Goal: Information Seeking & Learning: Find specific page/section

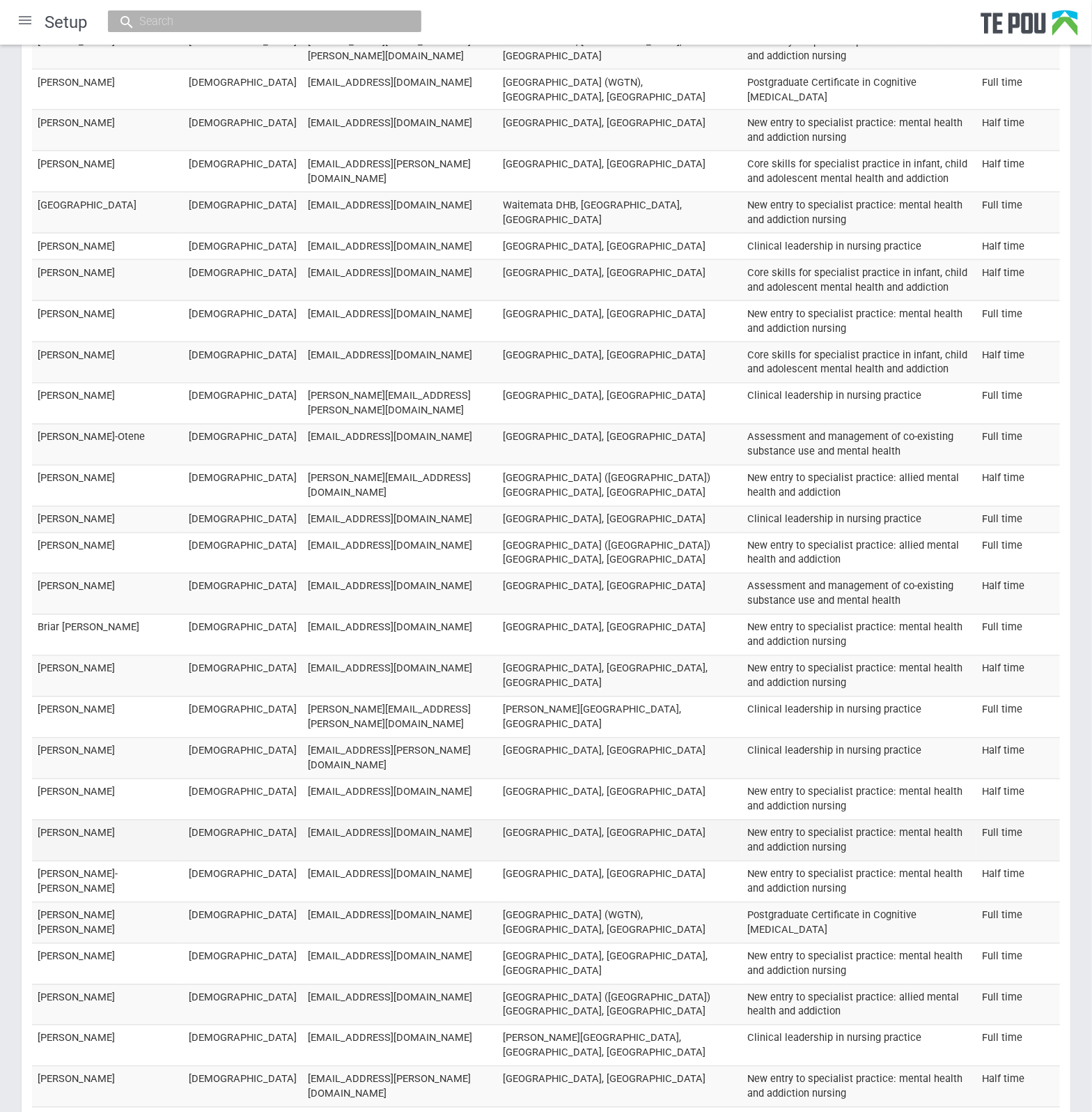
scroll to position [14391, 0]
click at [61, 861] on td "[PERSON_NAME]-[PERSON_NAME]" at bounding box center [108, 881] width 151 height 41
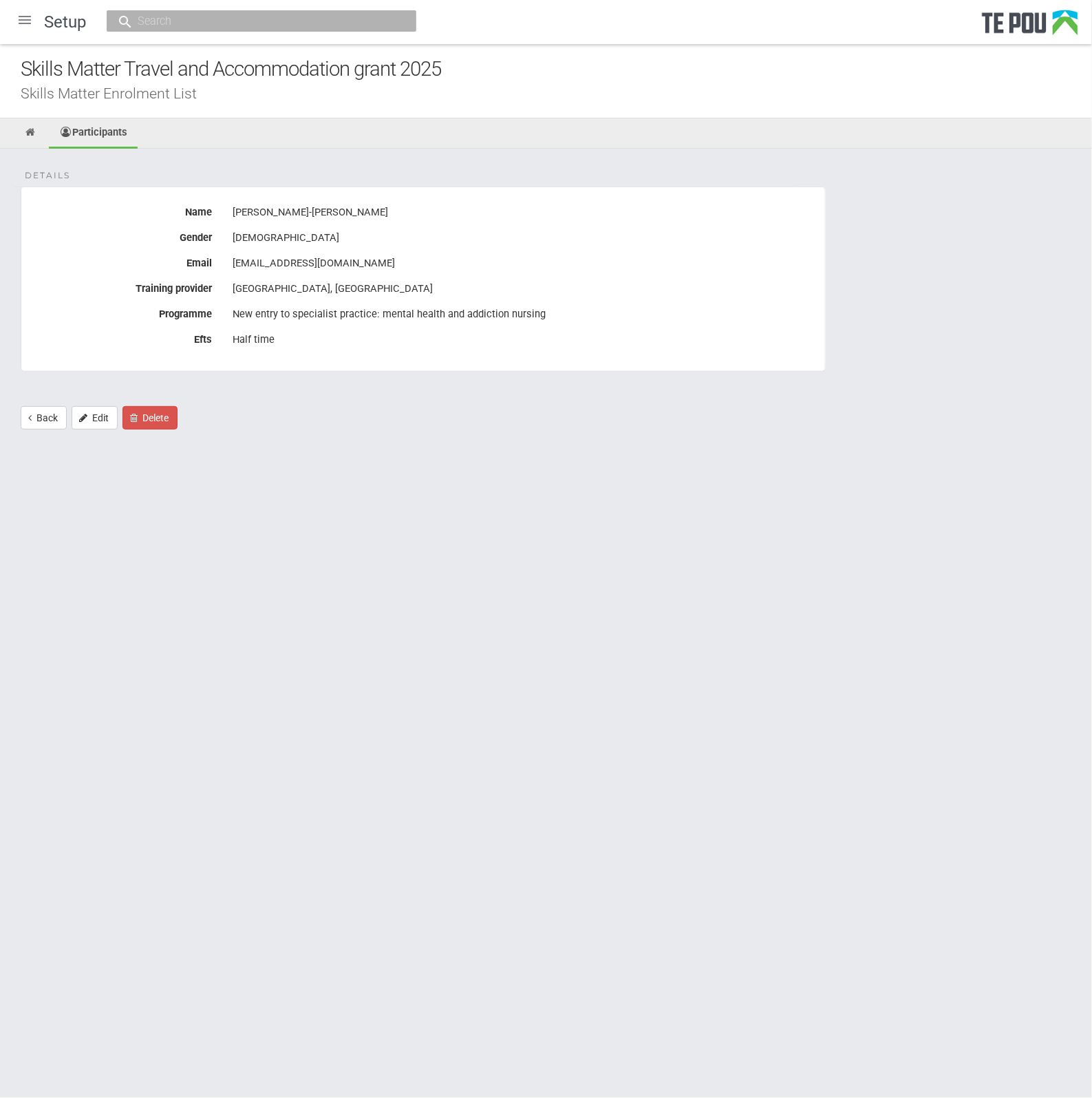
click at [246, 27] on input "text" at bounding box center [255, 20] width 242 height 15
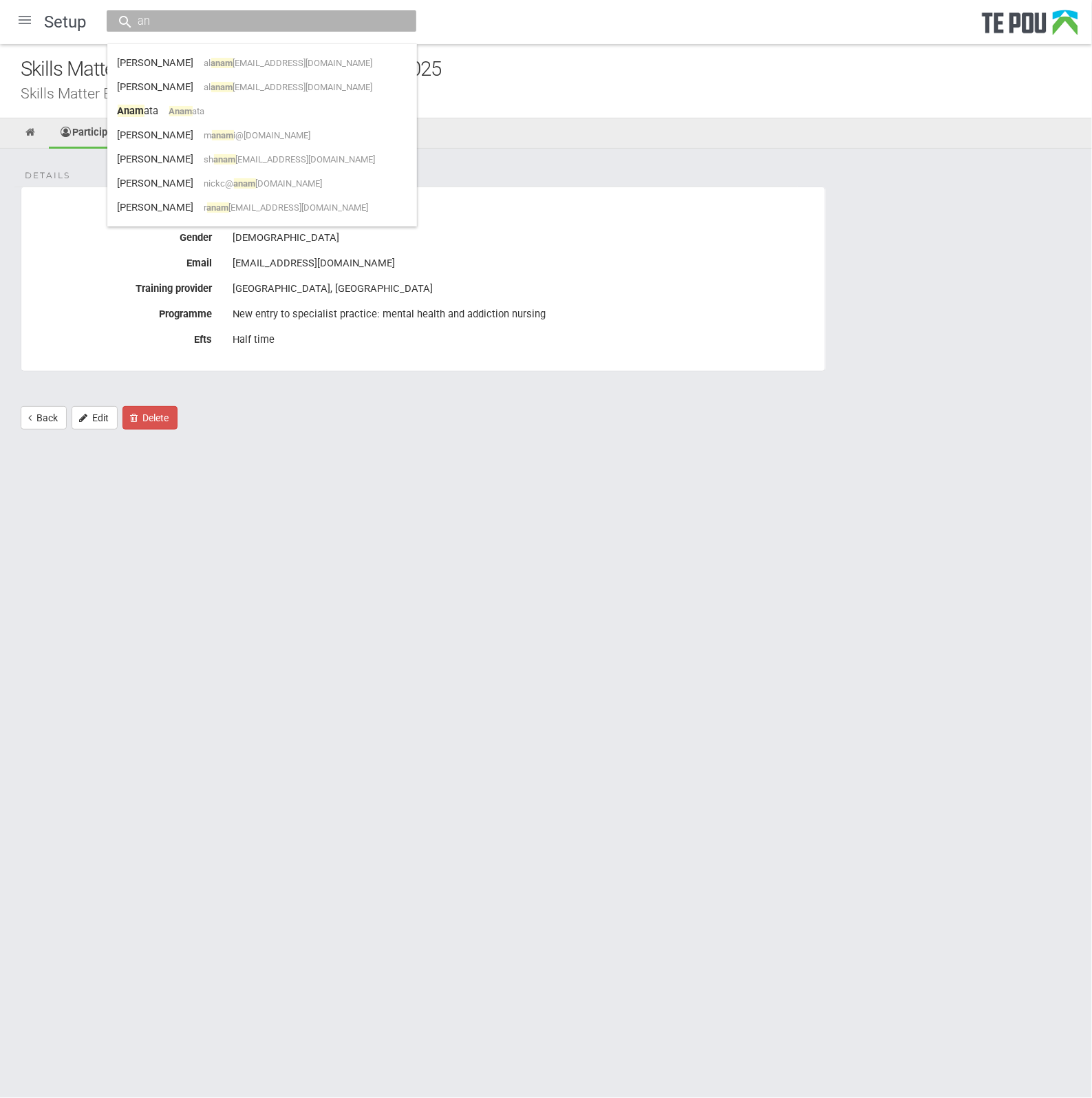
type input "a"
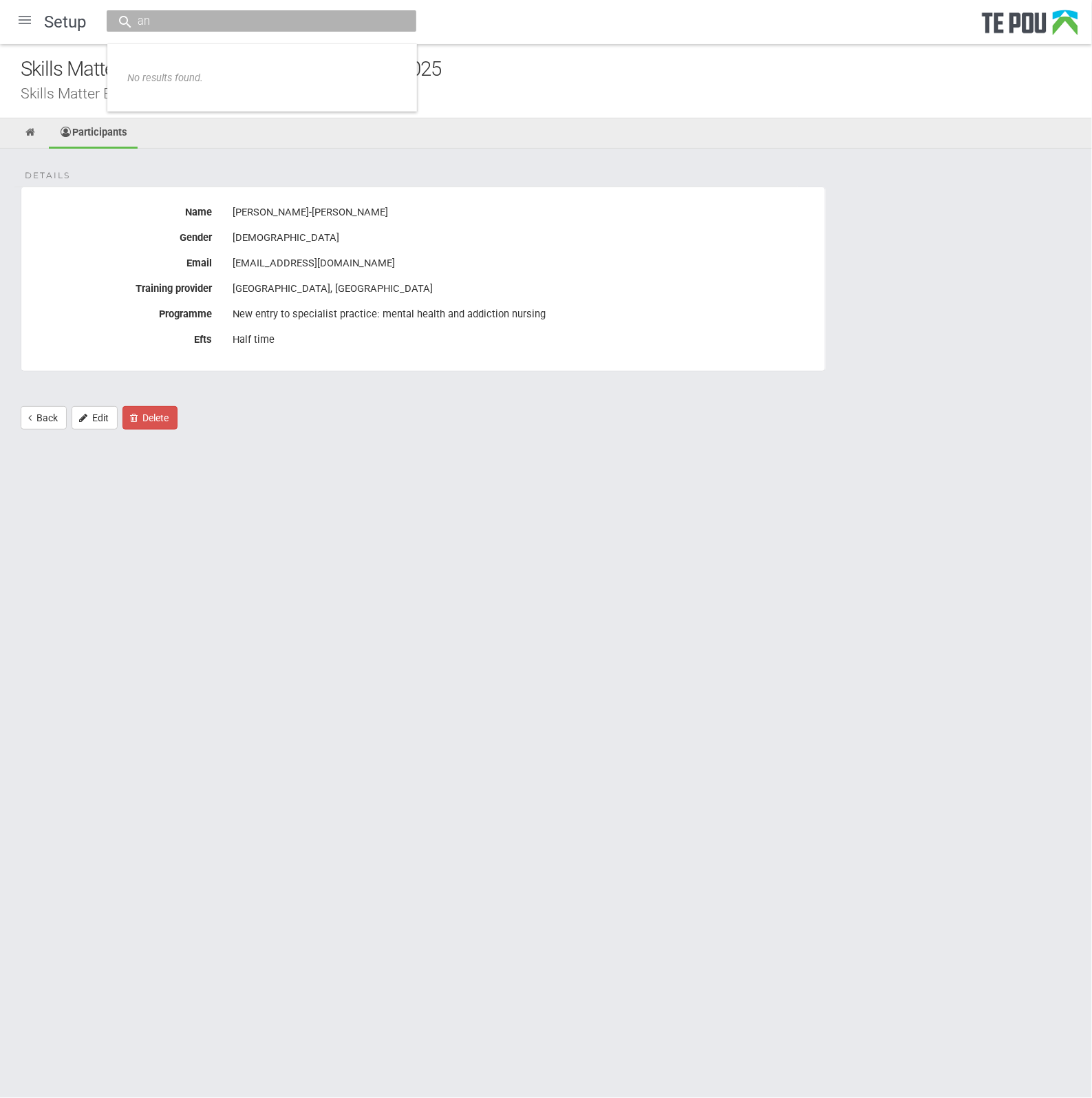
type input "a"
type input "b"
type input "baxed"
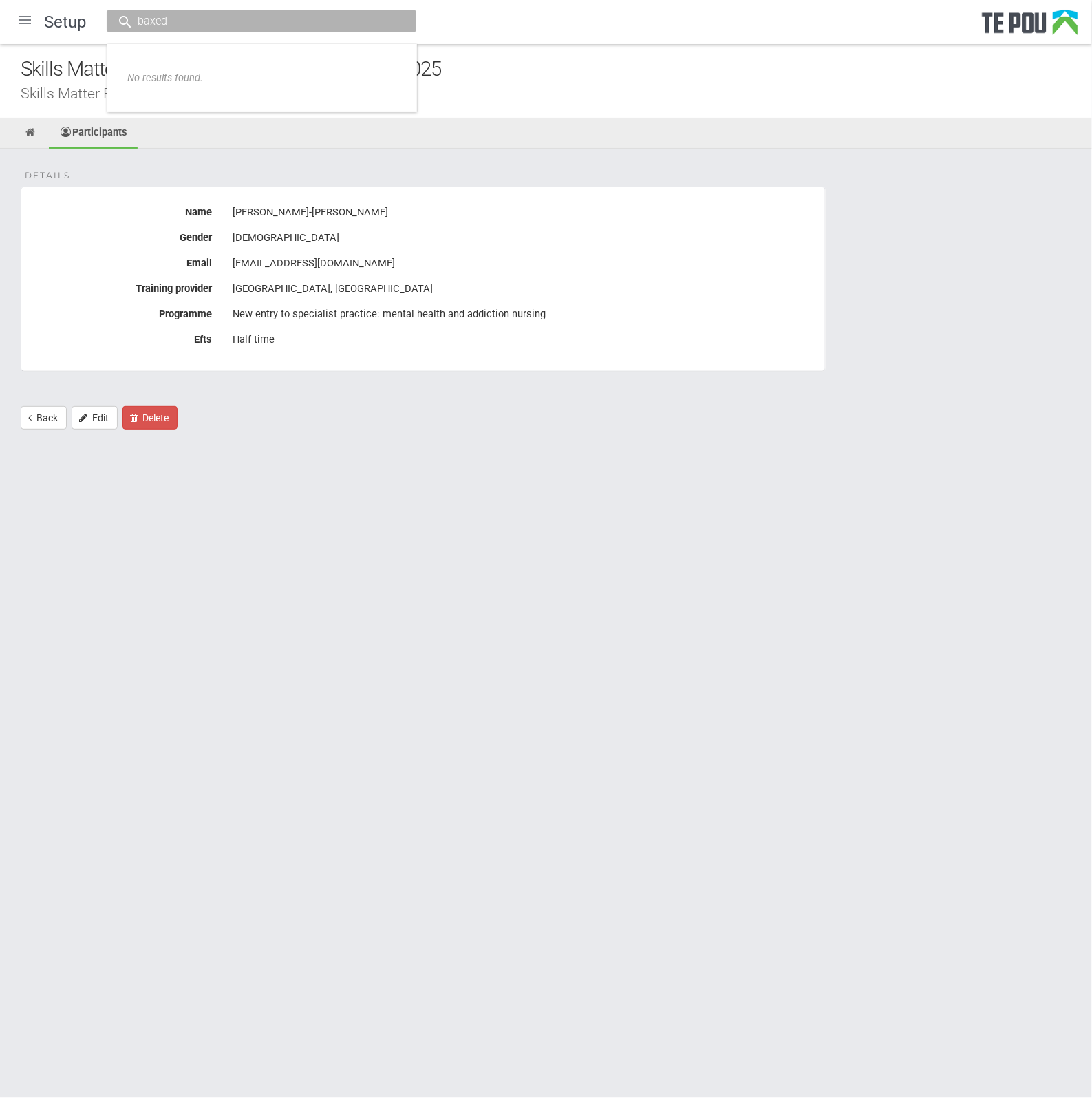
click at [667, 659] on html "Home Applications Grant rounds Applicants Organisations Individuals Moderation …" at bounding box center [546, 549] width 1092 height 1098
click at [27, 34] on div at bounding box center [25, 20] width 33 height 33
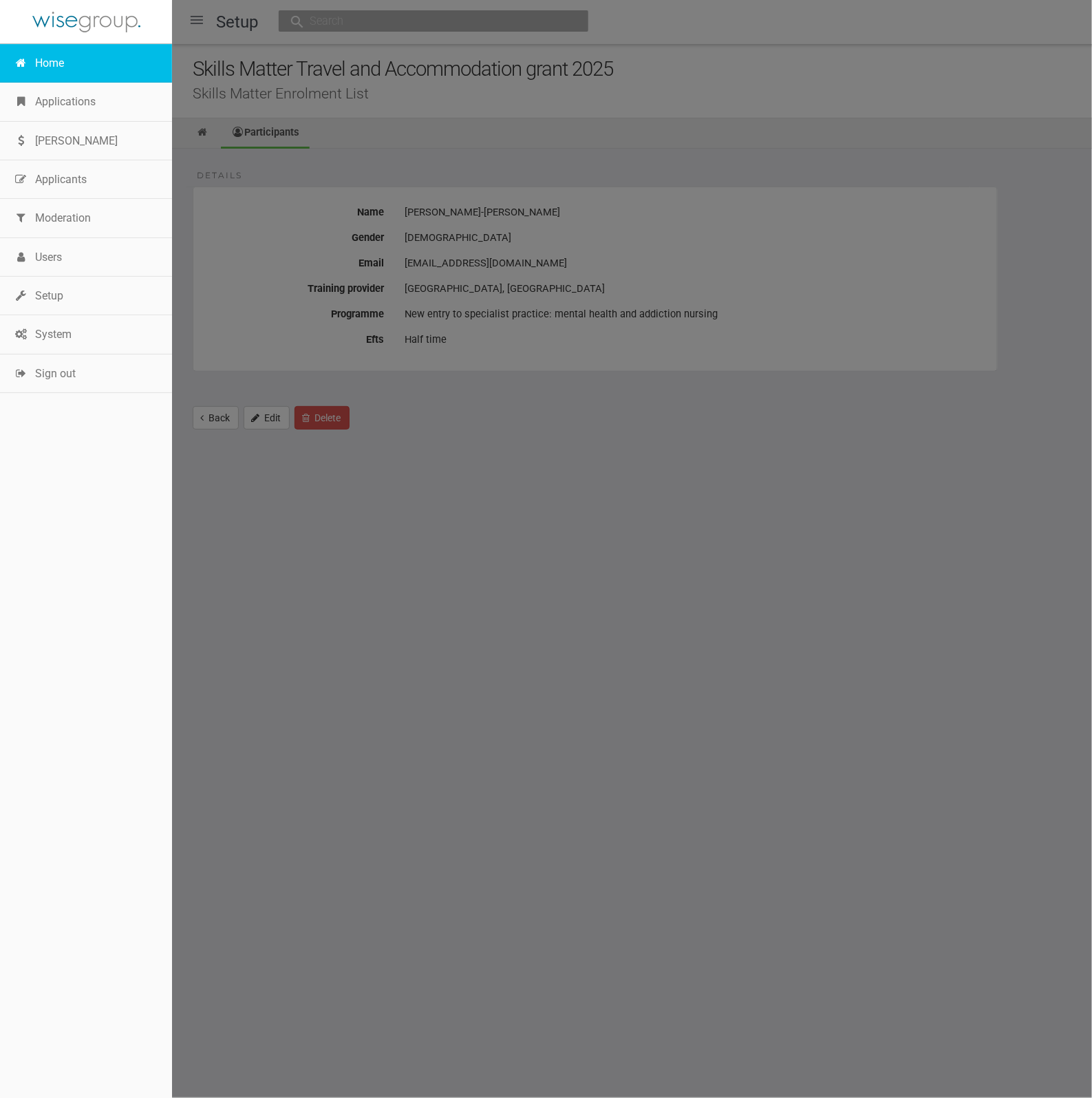
click at [48, 65] on link "Home" at bounding box center [85, 63] width 172 height 39
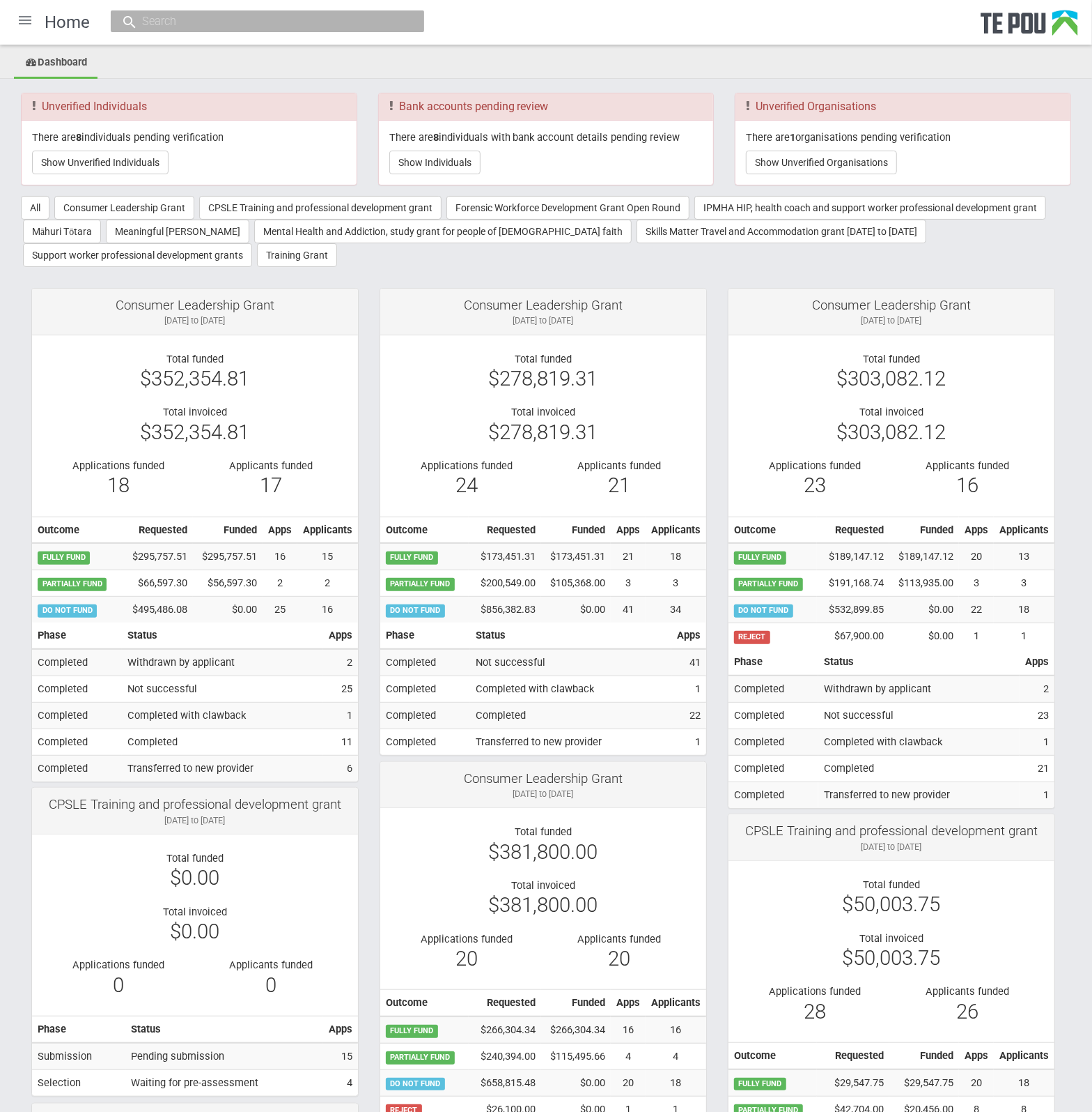
click at [275, 22] on input "text" at bounding box center [260, 21] width 246 height 15
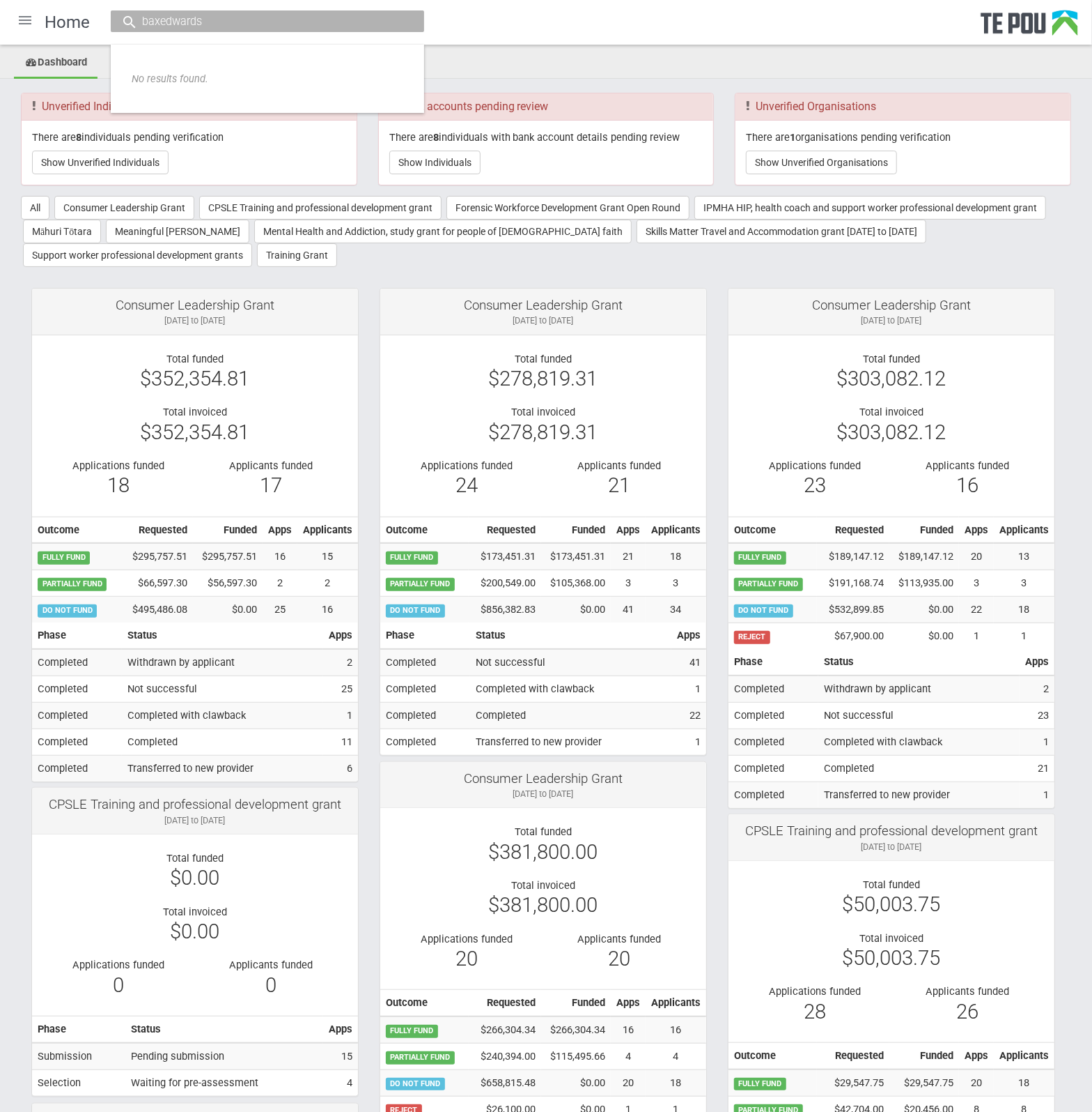
type input "baxedwards"
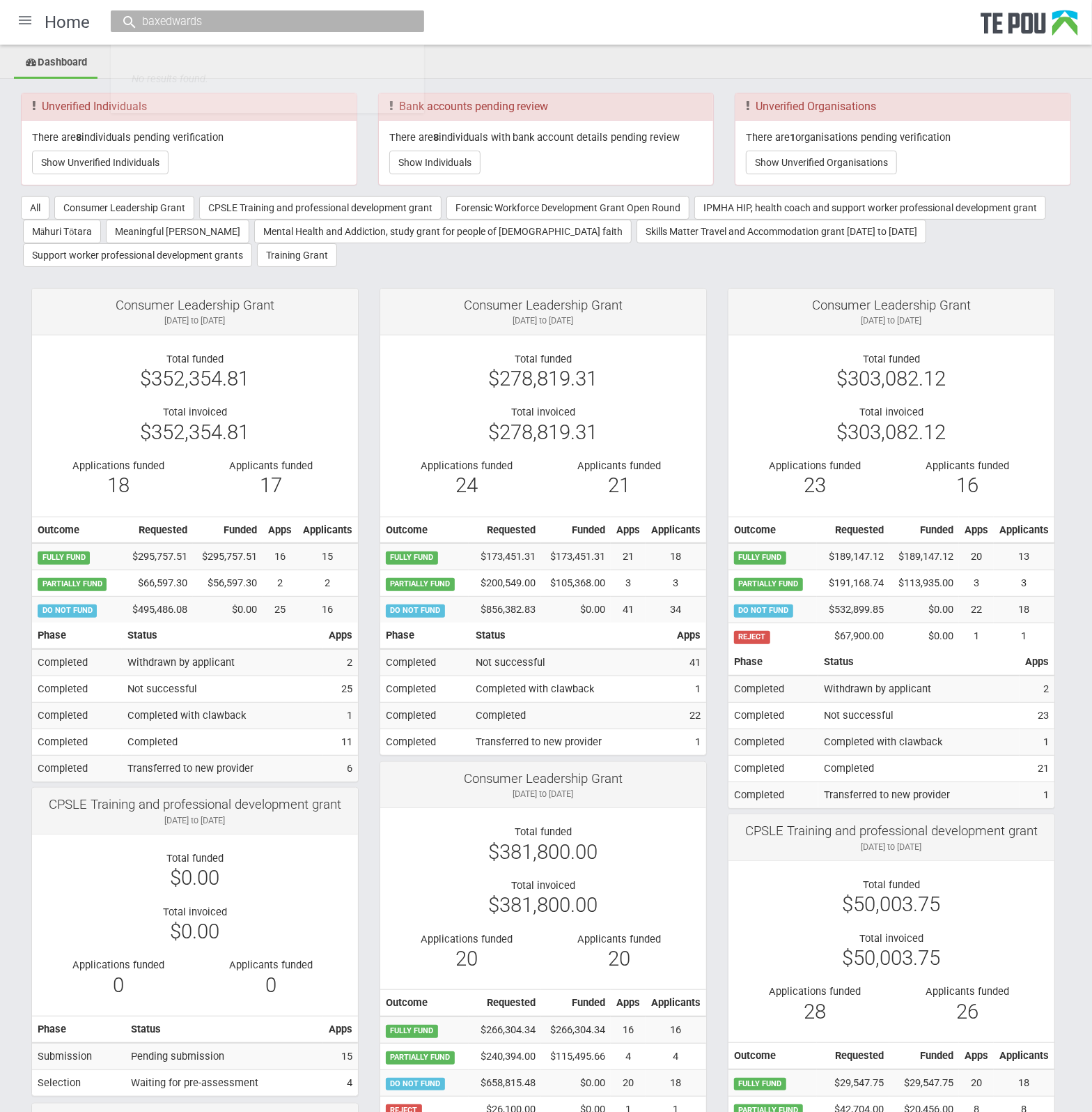
click at [21, 23] on div at bounding box center [26, 21] width 33 height 33
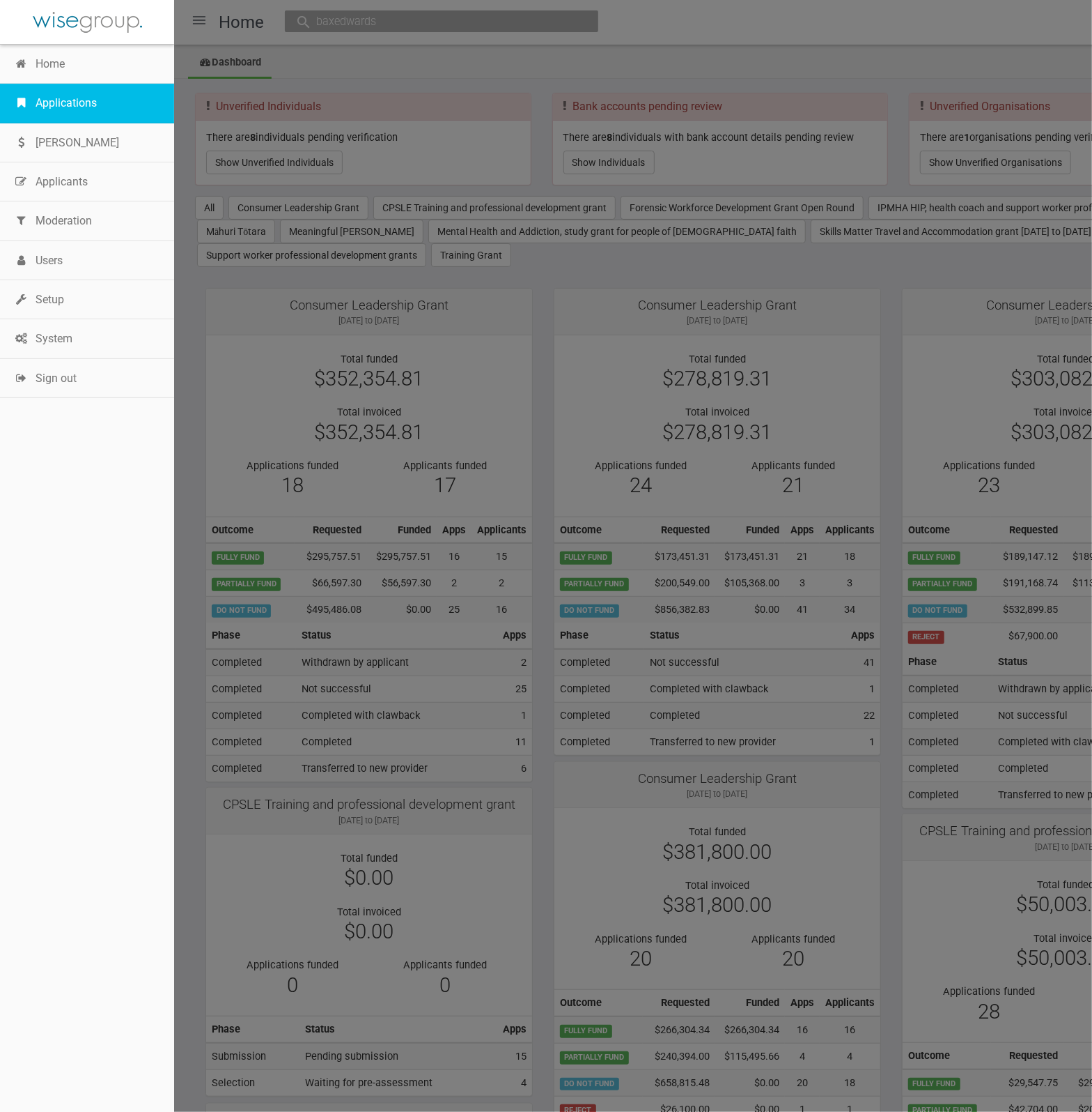
click at [61, 109] on link "Applications" at bounding box center [86, 103] width 174 height 39
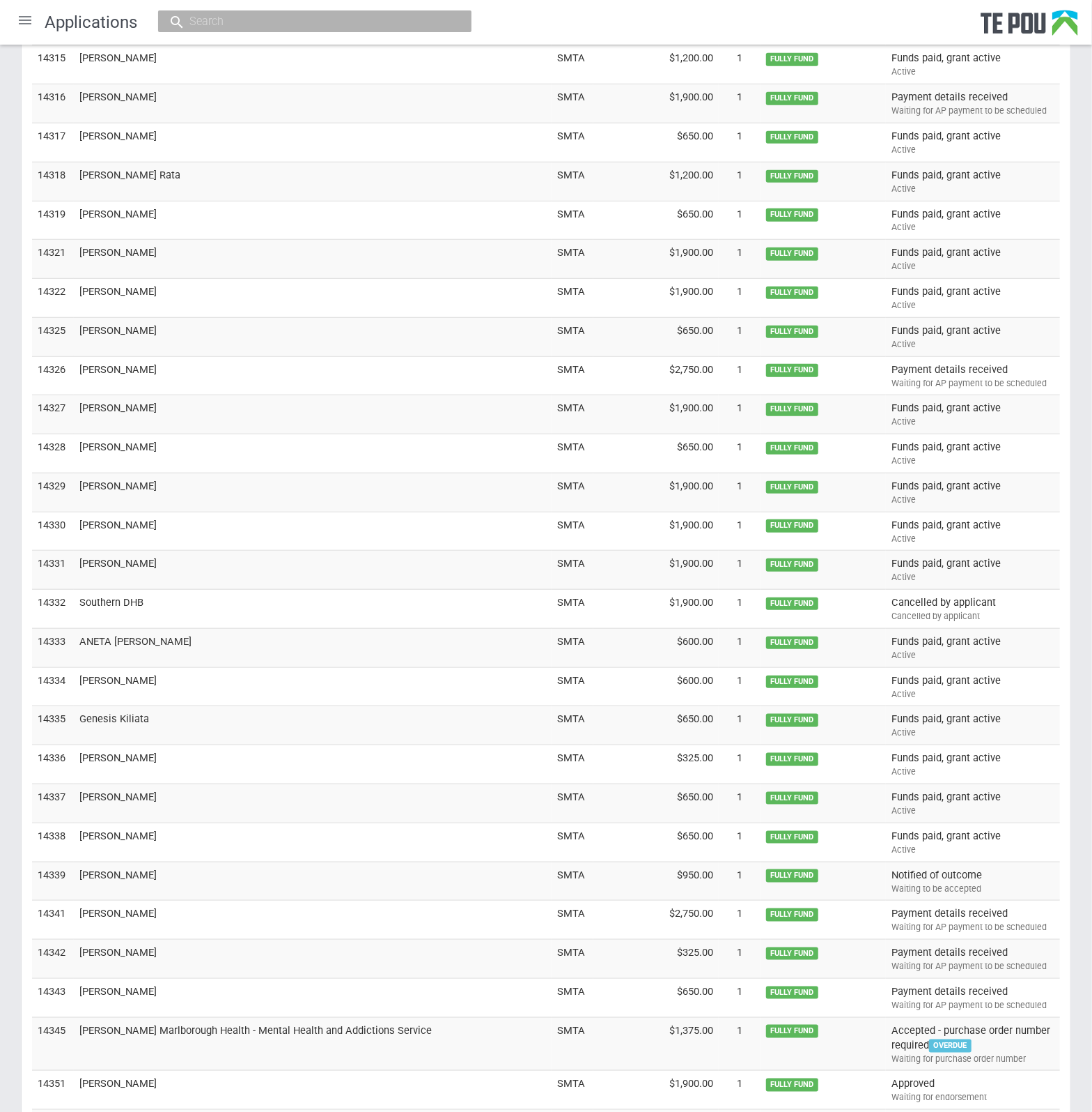
scroll to position [3914, 0]
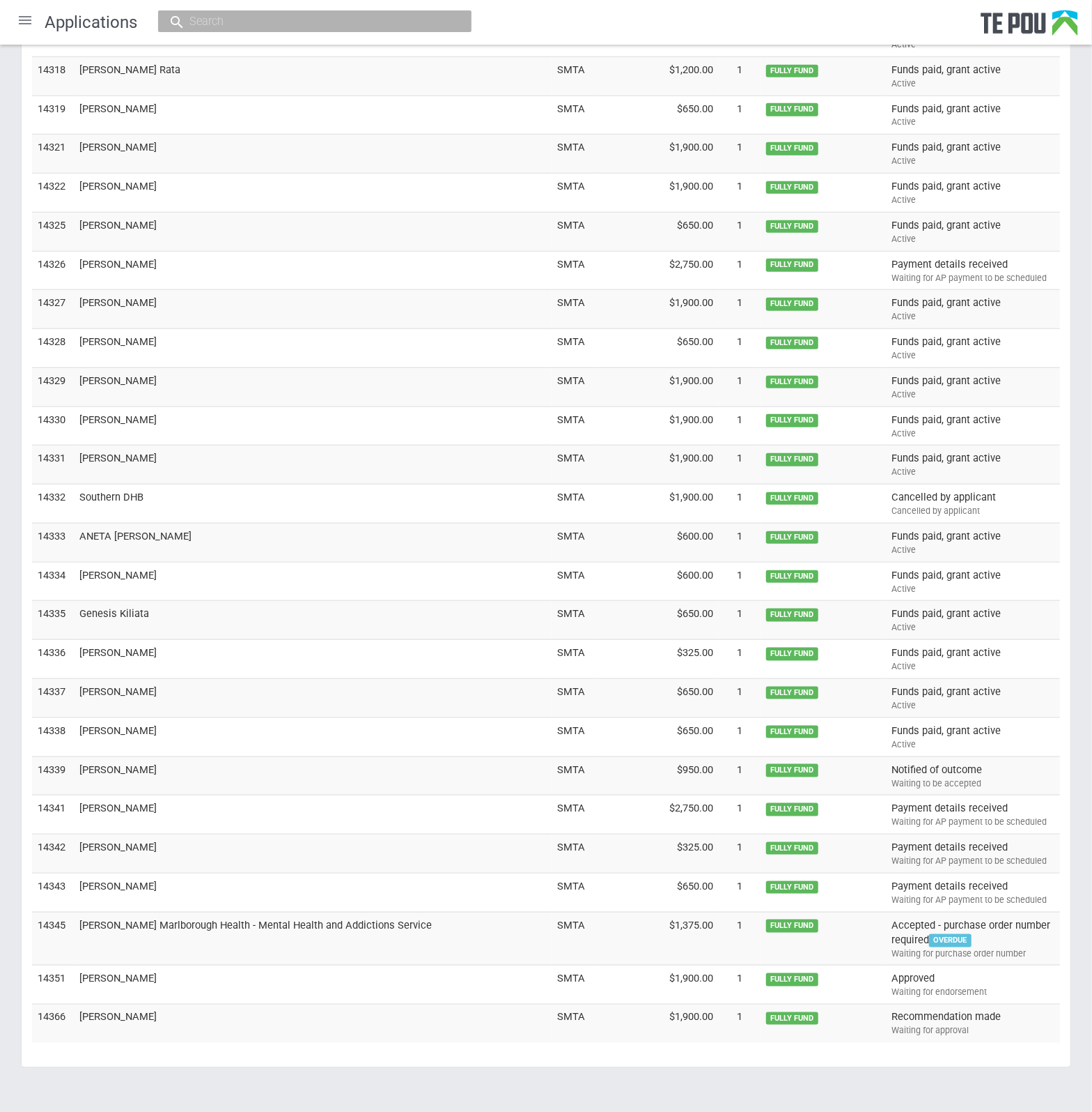
click at [322, 19] on input "text" at bounding box center [308, 21] width 246 height 15
paste input "[PERSON_NAME][EMAIL_ADDRESS][DOMAIN_NAME]"
type input "[PERSON_NAME][EMAIL_ADDRESS][DOMAIN_NAME]"
click at [328, 56] on link "Monique Taipeti Monique@waiarikiwhanau.org.nz" at bounding box center [315, 64] width 293 height 22
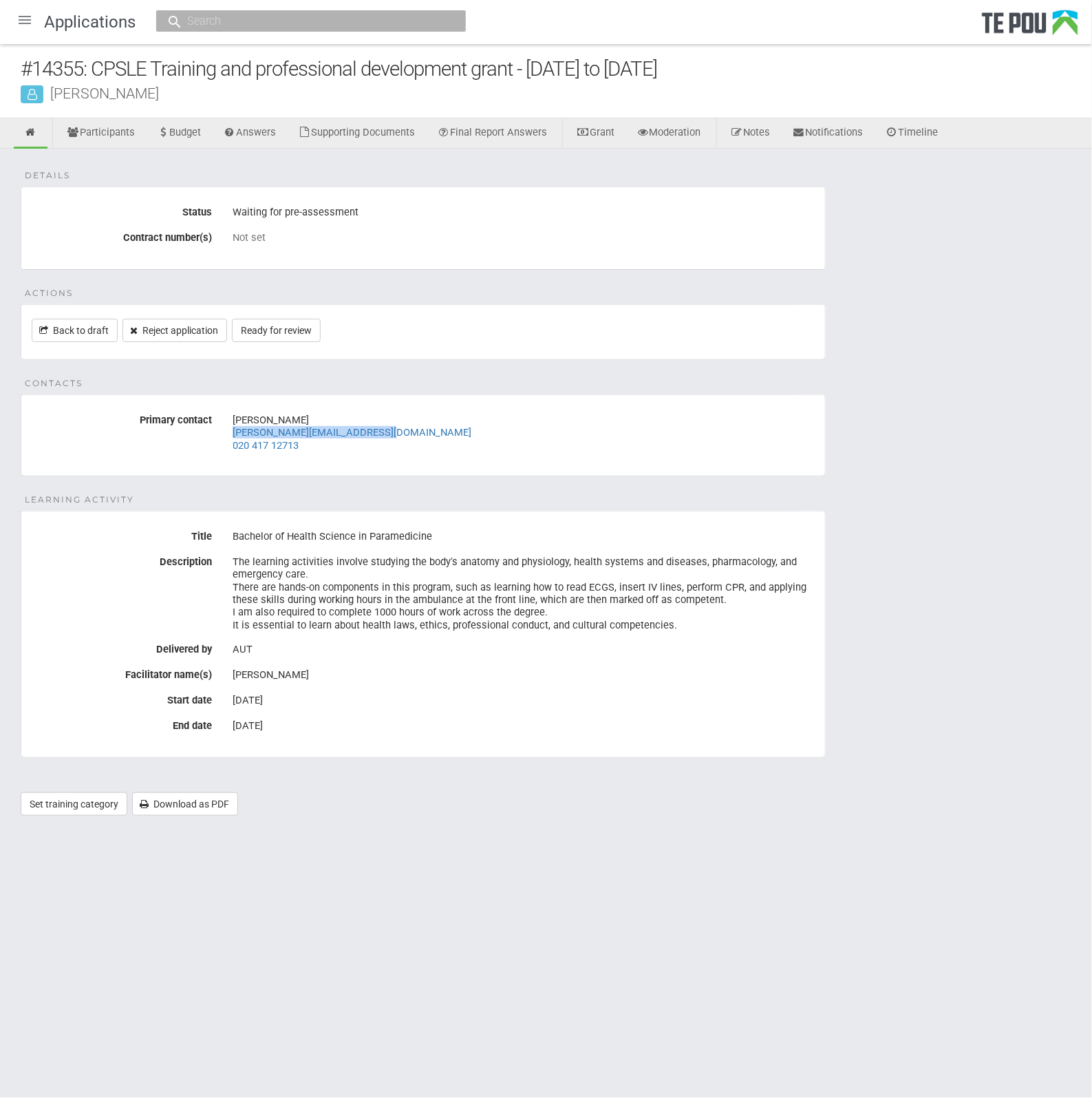
drag, startPoint x: 409, startPoint y: 432, endPoint x: 226, endPoint y: 436, distance: 183.0
click at [226, 436] on div "[PERSON_NAME] [PERSON_NAME][EMAIL_ADDRESS][DOMAIN_NAME] 020 417 12713" at bounding box center [523, 432] width 602 height 48
copy link "[PERSON_NAME][EMAIL_ADDRESS][DOMAIN_NAME]"
click at [971, 684] on div "Details Status Waiting for pre-assessment Contract number(s) Not set Actions Ba…" at bounding box center [546, 489] width 1092 height 681
click at [712, 275] on div "Details Status Waiting for pre-assessment Contract number(s) Not set Actions Ba…" at bounding box center [546, 489] width 1092 height 681
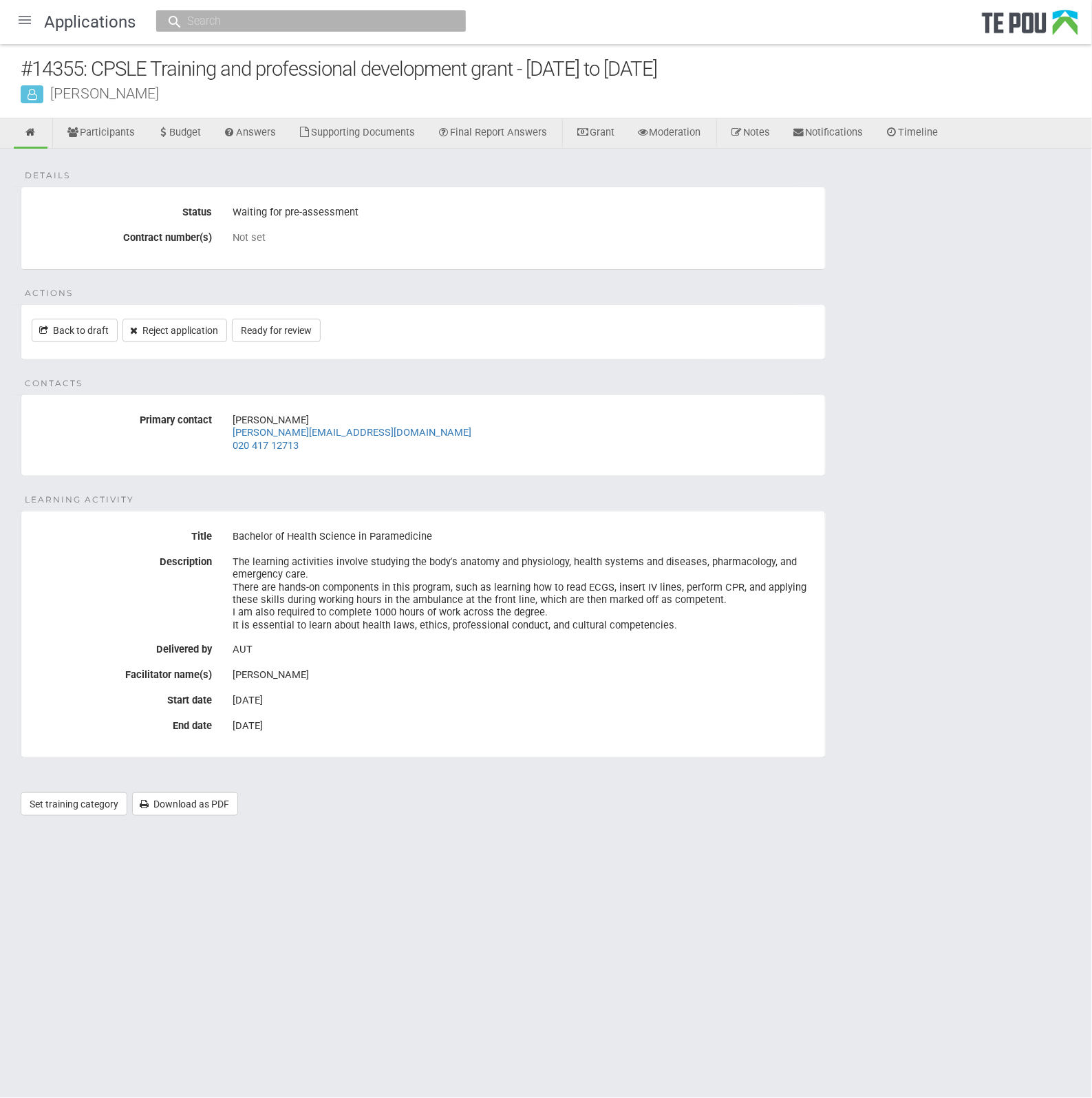
click at [901, 328] on div "Details Status Waiting for pre-assessment Contract number(s) Not set Actions Ba…" at bounding box center [546, 489] width 1092 height 681
click at [555, 692] on div "3 Feb 2026" at bounding box center [524, 700] width 582 height 23
click at [738, 841] on body "Home Applications Grant rounds Applicants Organisations Individuals Moderation …" at bounding box center [546, 432] width 1092 height 863
click at [756, 781] on div "Details Status Waiting for pre-assessment Contract number(s) Not set Actions Ba…" at bounding box center [546, 489] width 1092 height 681
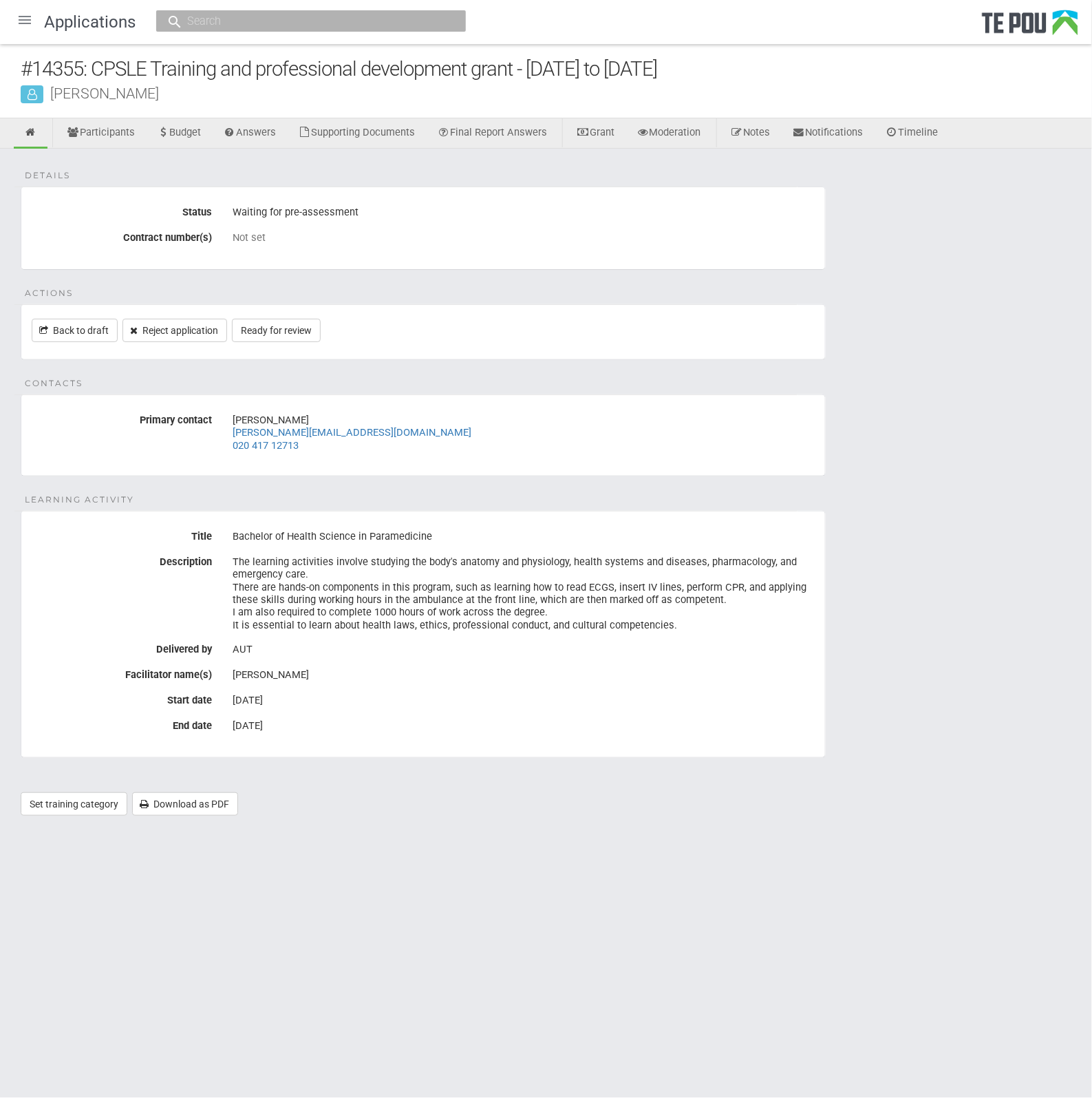
click at [472, 290] on div "Details Status Waiting for pre-assessment Contract number(s) Not set Actions Ba…" at bounding box center [546, 489] width 1092 height 681
click at [858, 643] on div "Details Status Waiting for pre-assessment Contract number(s) Not set Actions Ba…" at bounding box center [546, 489] width 1092 height 681
click at [728, 755] on fieldset "Learning Activity Title Bachelor of Health Science in Paramedicine Description …" at bounding box center [423, 633] width 805 height 247
click at [819, 949] on html "Home Applications Grant rounds Applicants Organisations Individuals Moderation …" at bounding box center [546, 549] width 1092 height 1098
click at [774, 922] on html "Home Applications Grant rounds Applicants Organisations Individuals Moderation …" at bounding box center [546, 549] width 1092 height 1098
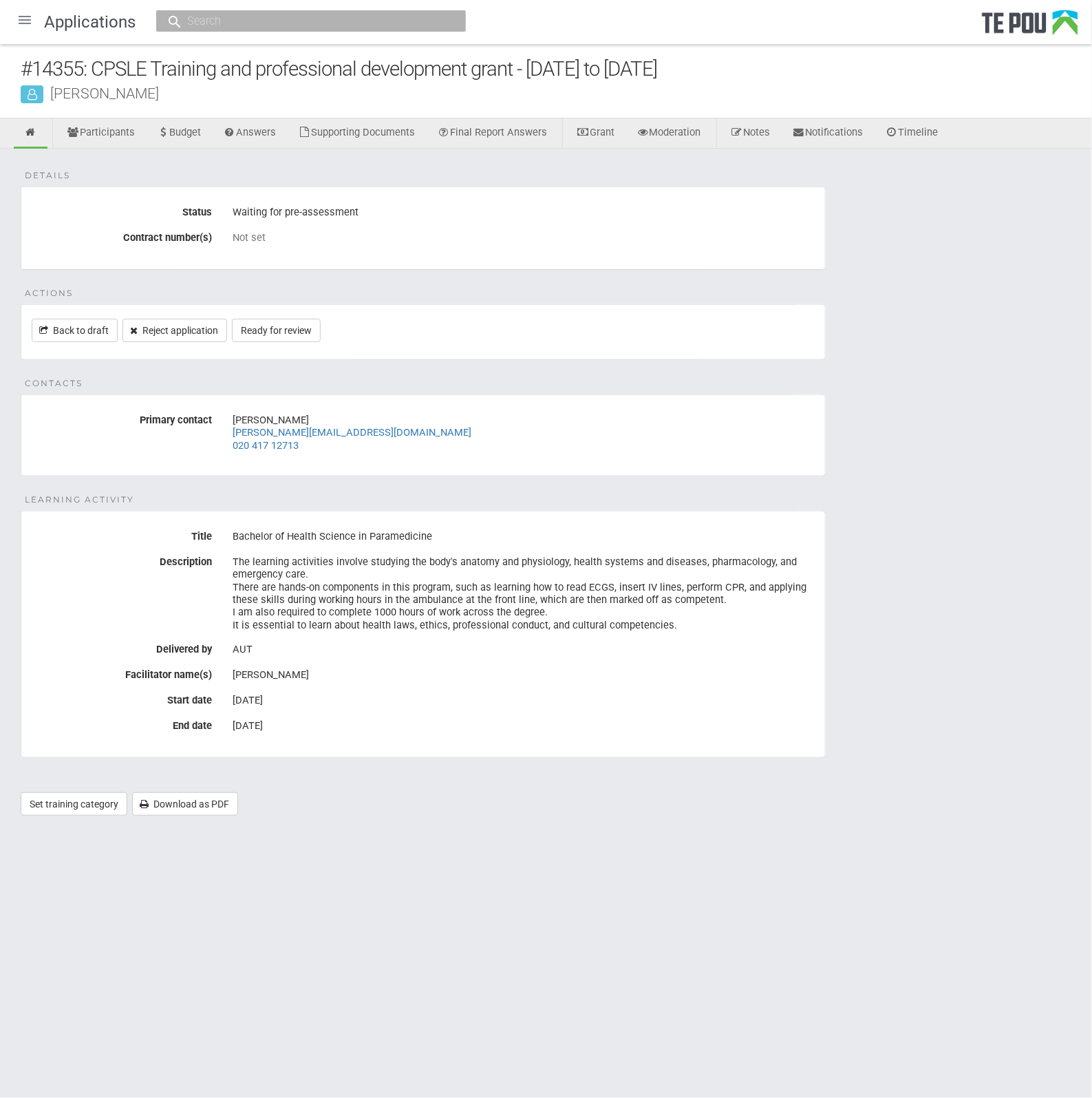
click at [738, 897] on html "Home Applications Grant rounds Applicants Organisations Individuals Moderation …" at bounding box center [546, 549] width 1092 height 1098
click at [24, 131] on icon at bounding box center [30, 132] width 13 height 11
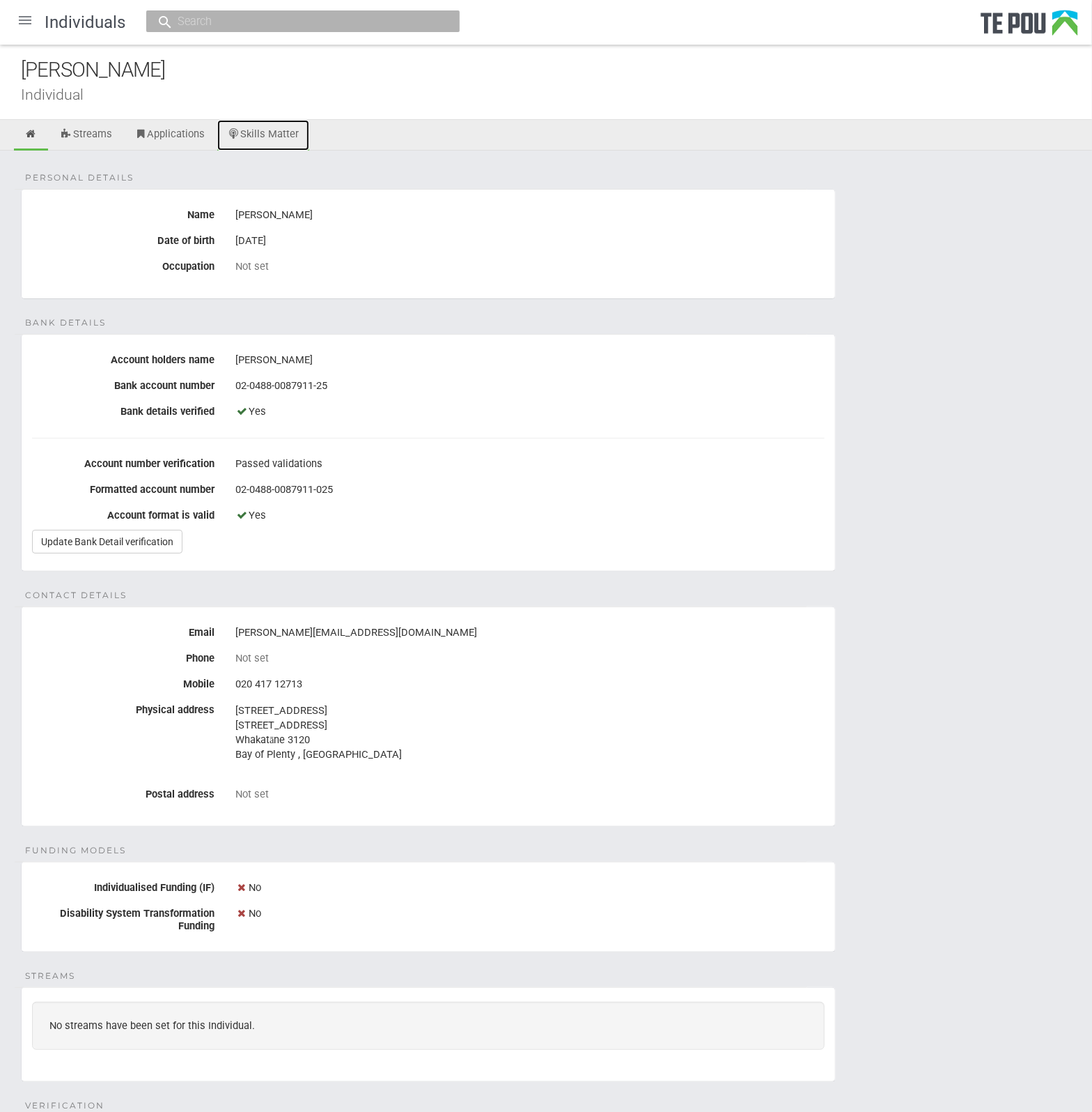
click at [292, 136] on link "Skills Matter" at bounding box center [263, 135] width 92 height 30
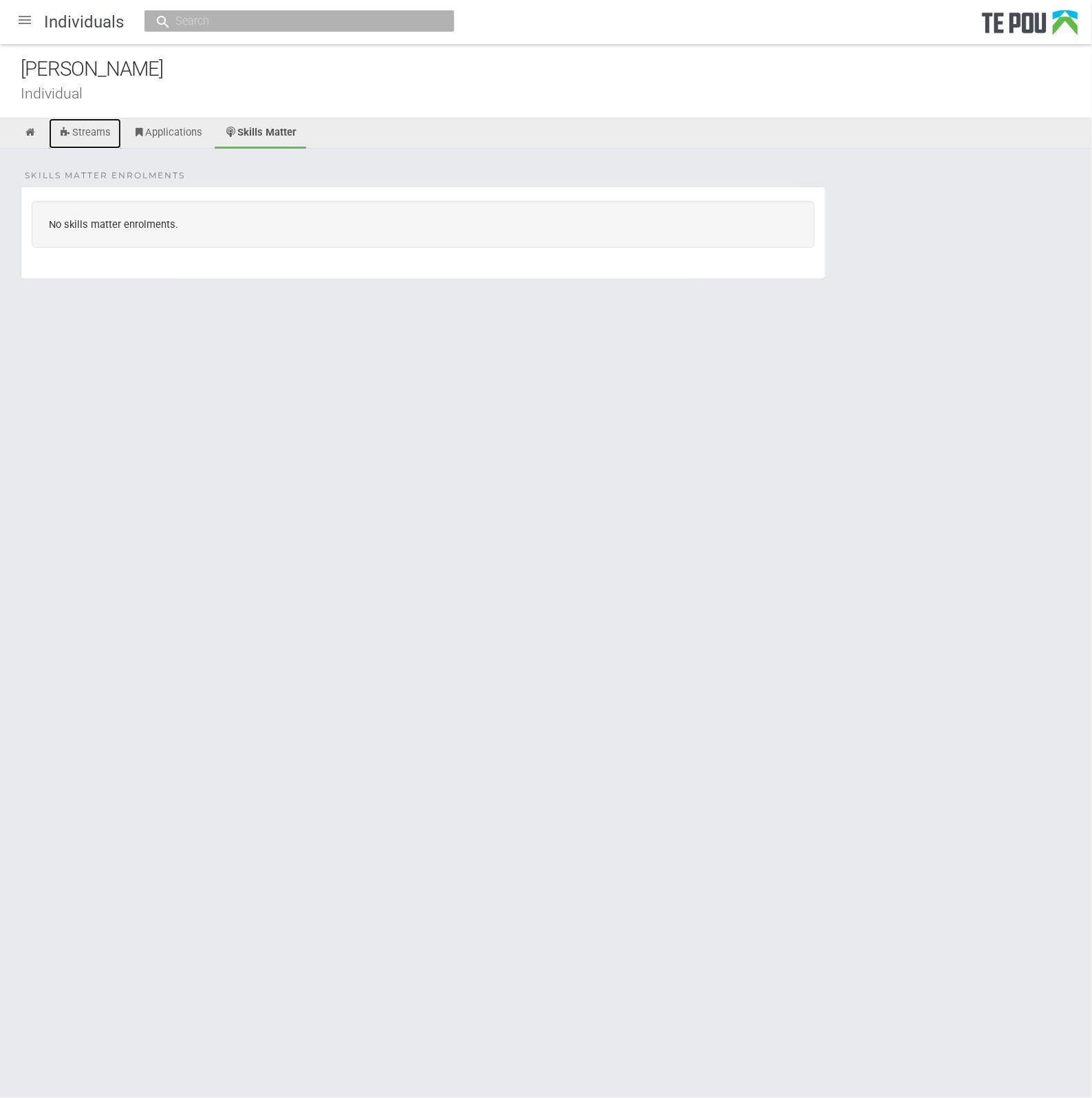
click at [83, 131] on link "Streams" at bounding box center [84, 133] width 72 height 30
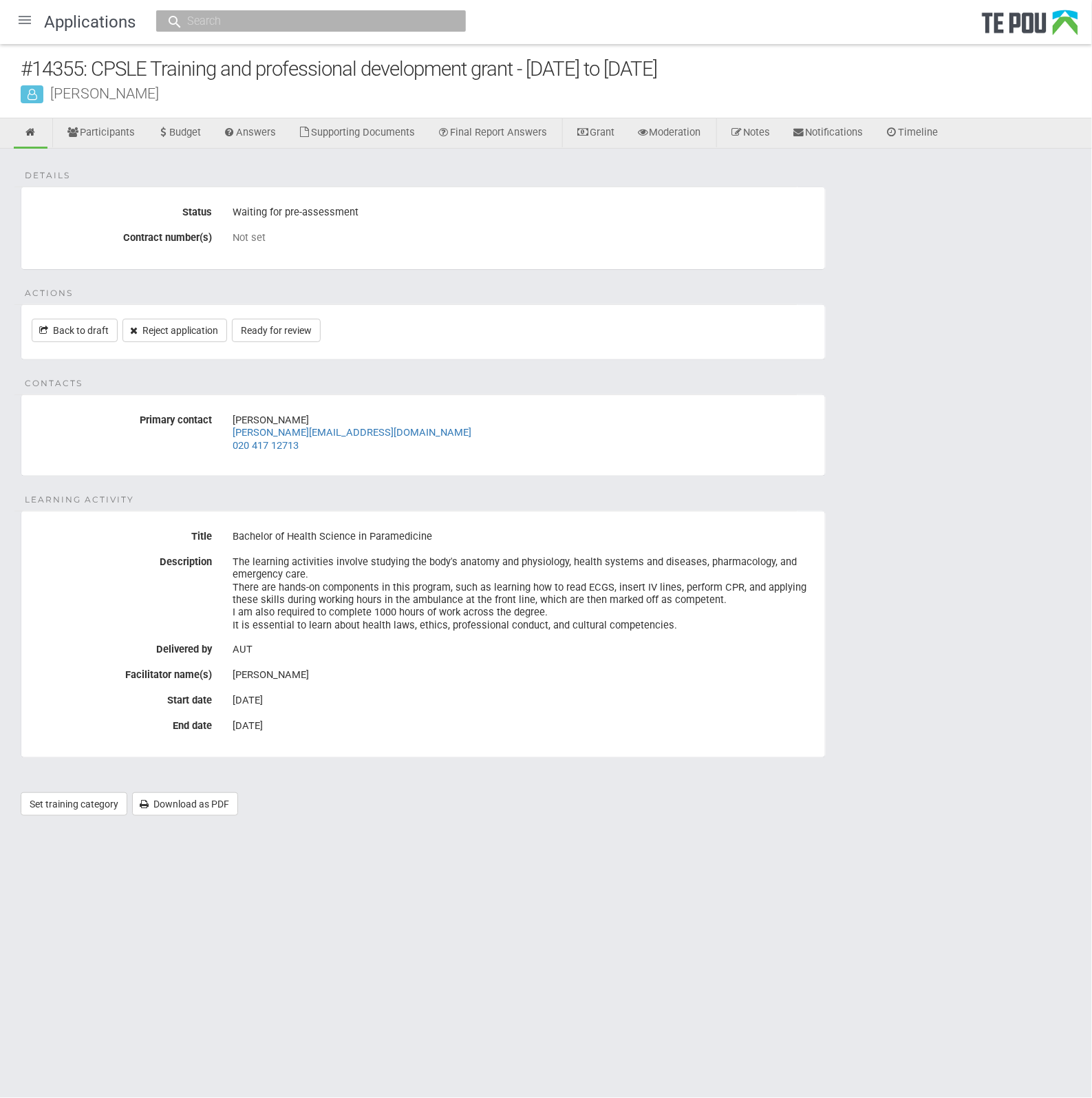
click at [950, 889] on html "Home Applications [PERSON_NAME] Applicants Organisations Individuals Moderation…" at bounding box center [546, 549] width 1092 height 1098
click at [875, 748] on div "Details Status Waiting for pre-assessment Contract number(s) Not set Actions Ba…" at bounding box center [546, 489] width 1092 height 681
drag, startPoint x: 960, startPoint y: 632, endPoint x: 878, endPoint y: 439, distance: 209.7
click at [960, 632] on div "Details Status Waiting for pre-assessment Contract number(s) Not set Actions Ba…" at bounding box center [546, 489] width 1092 height 681
click at [17, 17] on div at bounding box center [25, 20] width 33 height 33
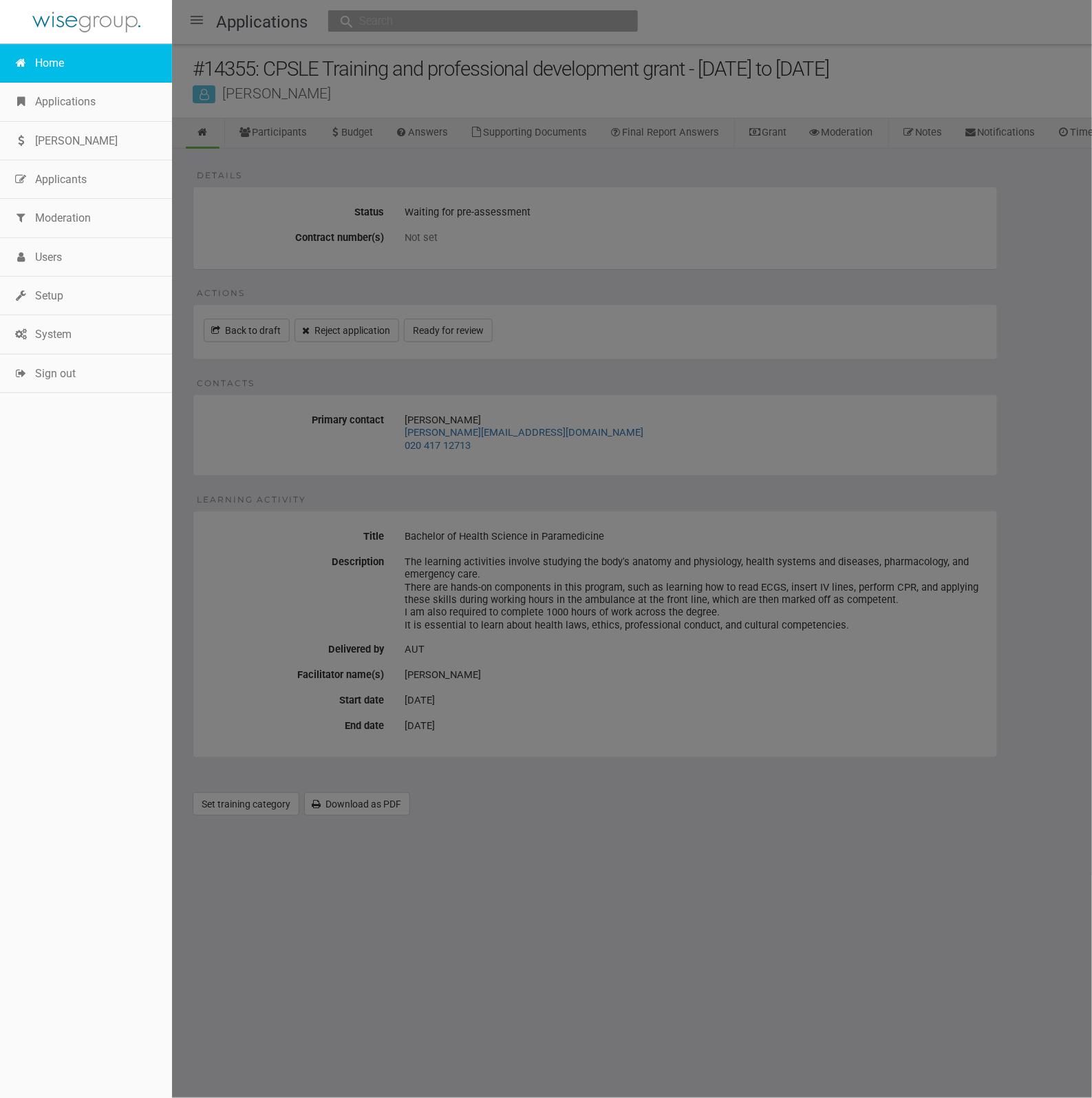
click at [41, 50] on link "Home" at bounding box center [85, 63] width 172 height 39
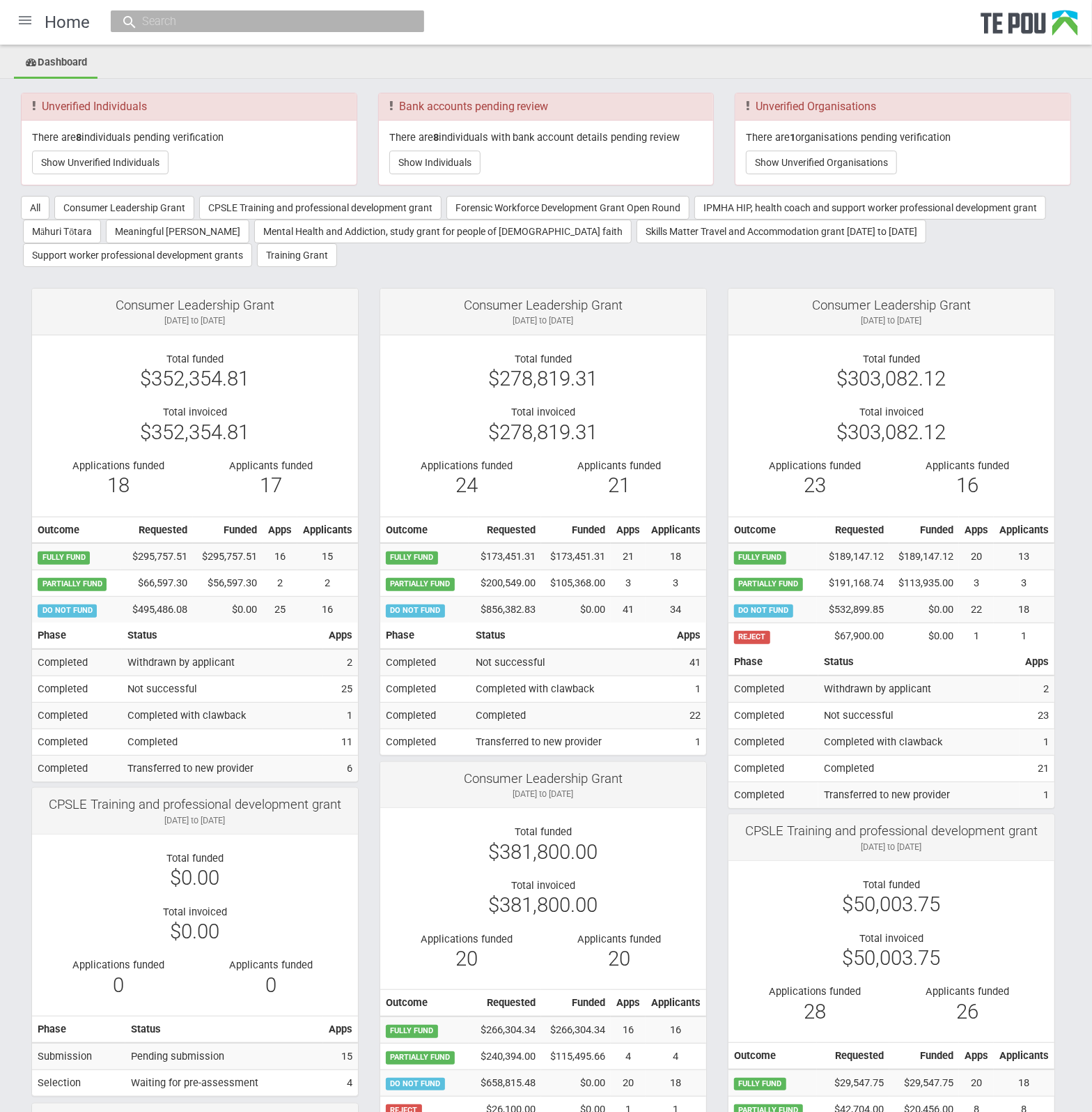
click at [979, 71] on ul "Dashboard" at bounding box center [546, 63] width 1092 height 30
click at [786, 61] on ul "Dashboard" at bounding box center [546, 63] width 1092 height 30
click at [102, 151] on button "Show Unverified Individuals" at bounding box center [100, 162] width 136 height 24
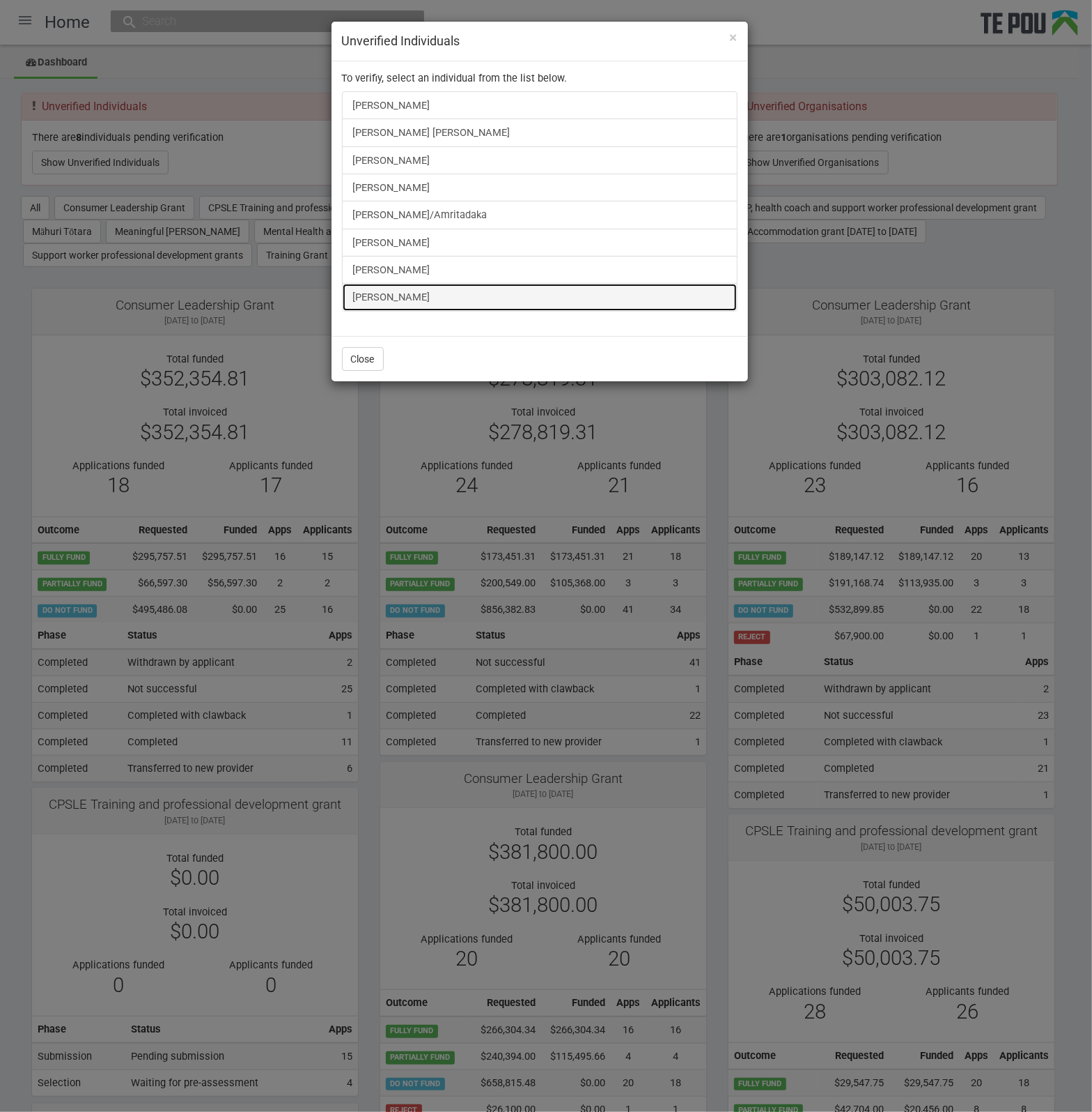
click at [401, 296] on link "[PERSON_NAME]" at bounding box center [539, 297] width 396 height 28
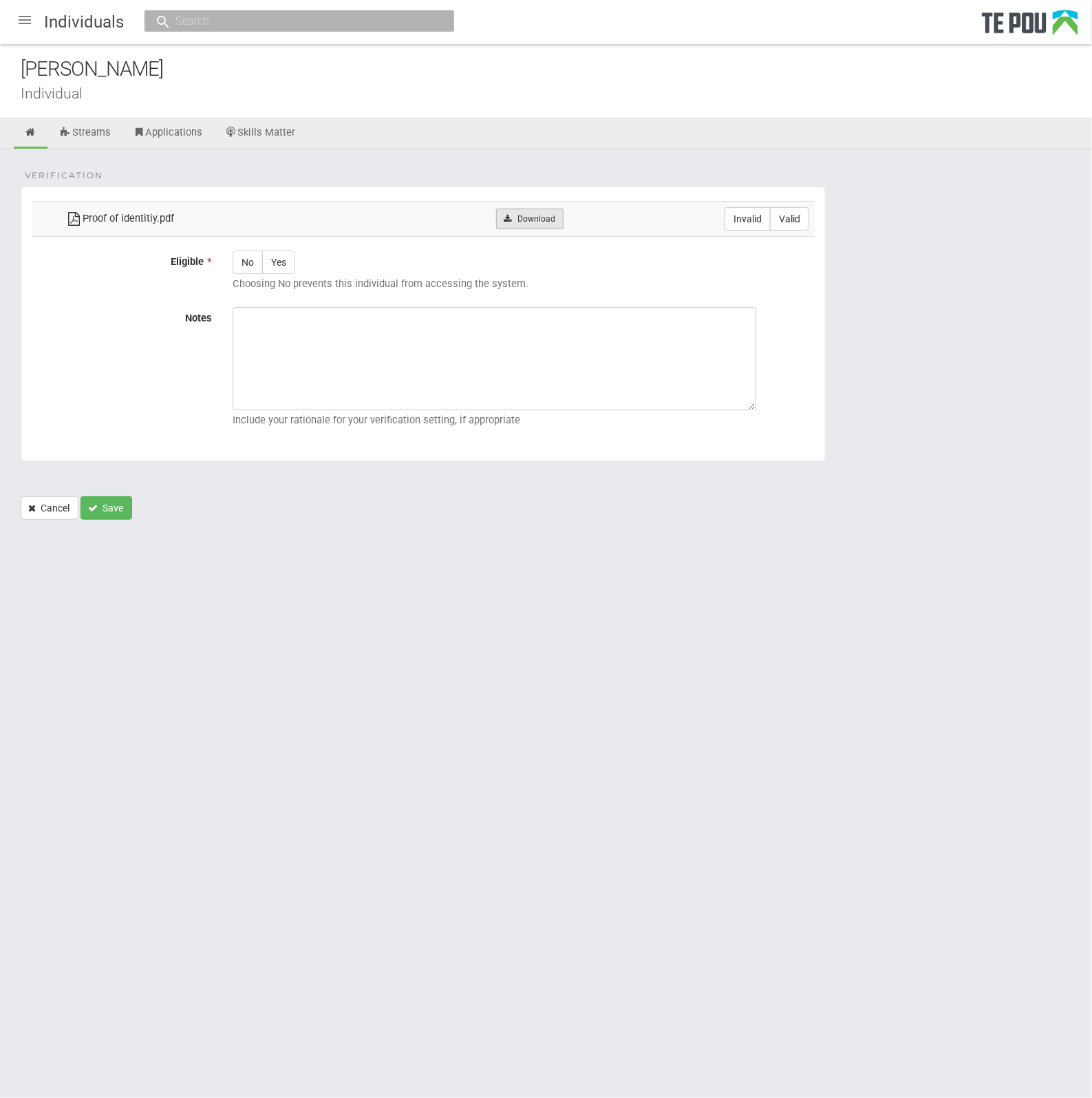
click at [520, 210] on link "Download" at bounding box center [530, 218] width 67 height 20
click at [1039, 333] on form "Verification Proof of identitiy.pdf Download Invalid Valid Eligible * No Yes Ch…" at bounding box center [545, 352] width 1050 height 333
click at [28, 25] on div at bounding box center [25, 20] width 33 height 33
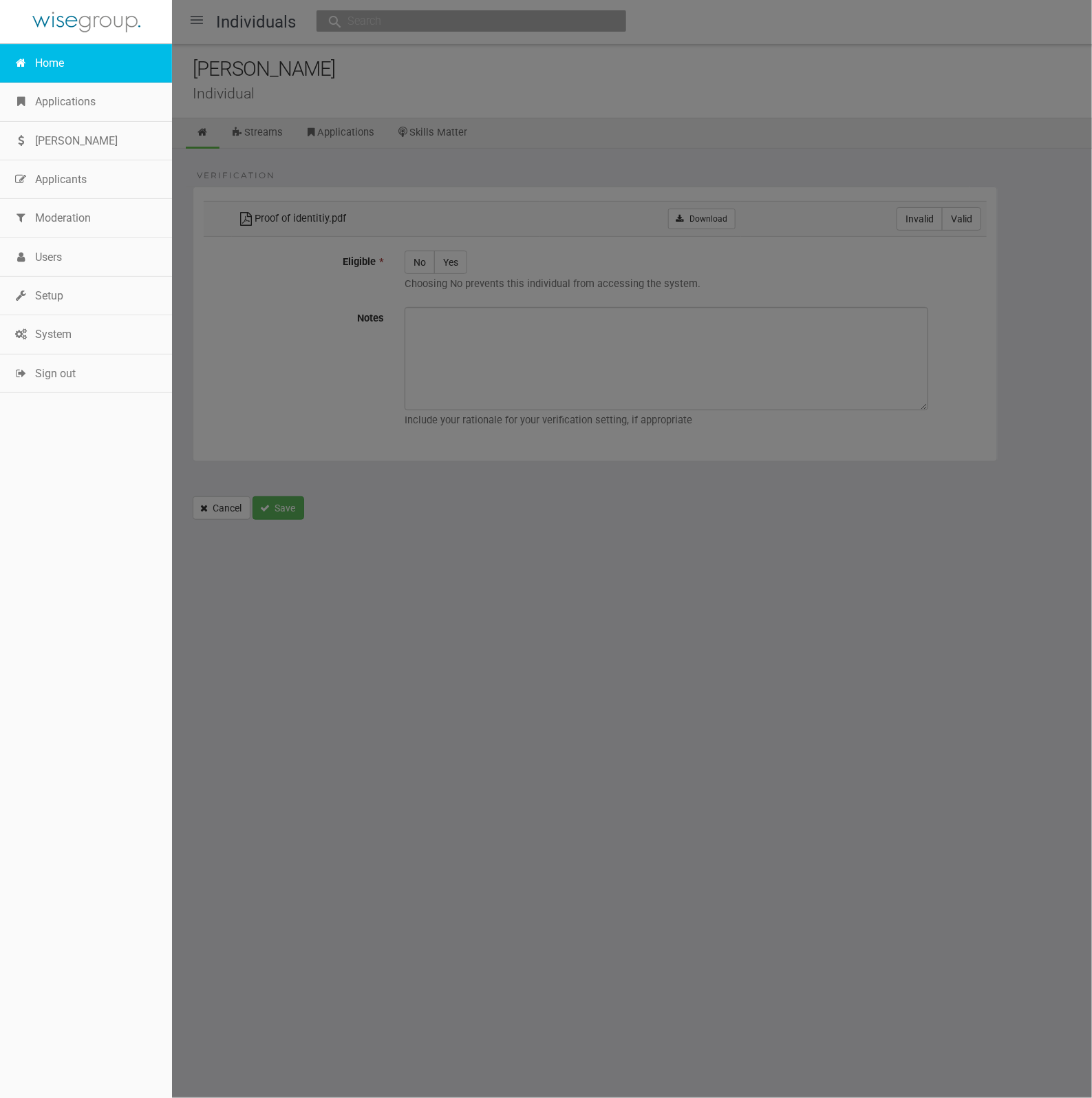
click at [47, 71] on link "Home" at bounding box center [85, 63] width 172 height 39
